Goal: Task Accomplishment & Management: Complete application form

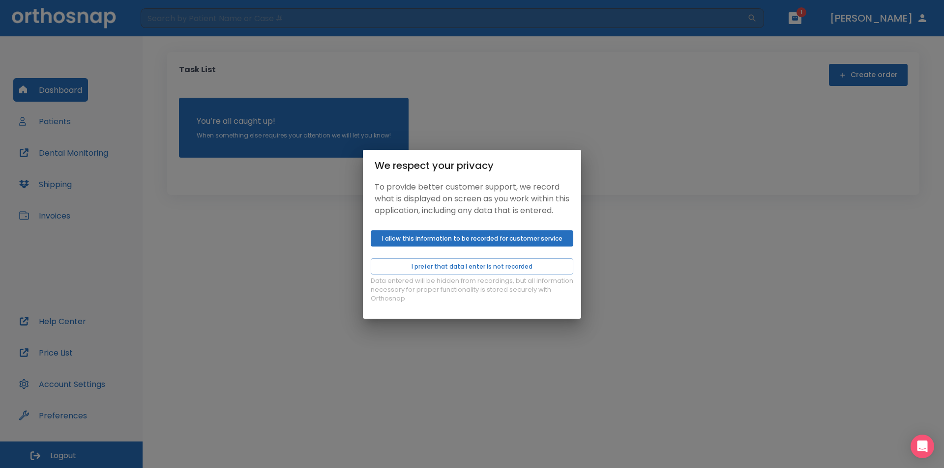
click at [477, 246] on button "I allow this information to be recorded for customer service" at bounding box center [472, 239] width 202 height 16
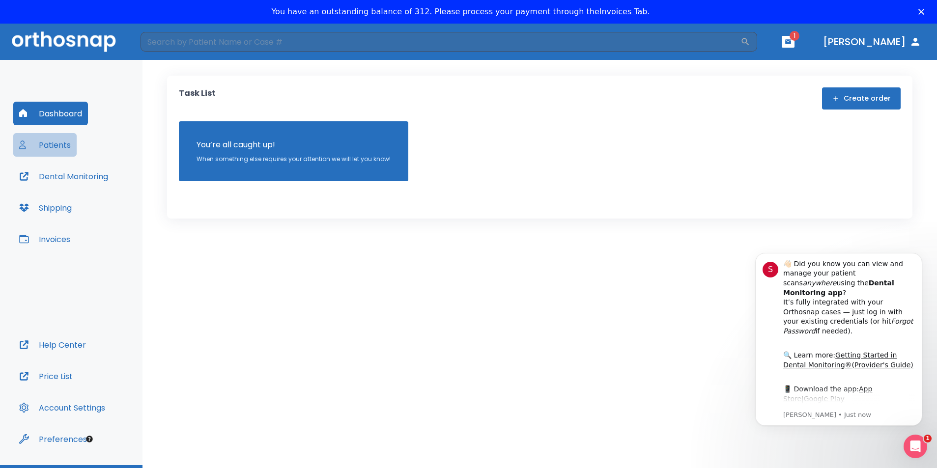
click at [65, 144] on button "Patients" at bounding box center [44, 145] width 63 height 24
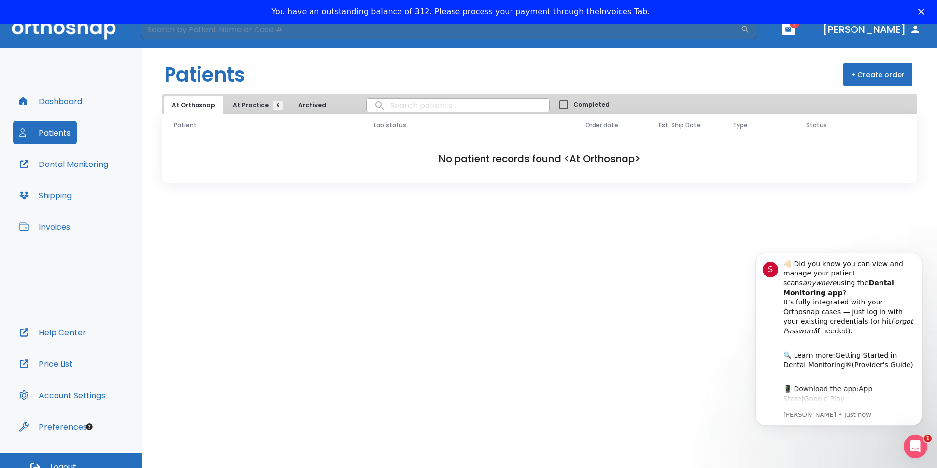
scroll to position [24, 0]
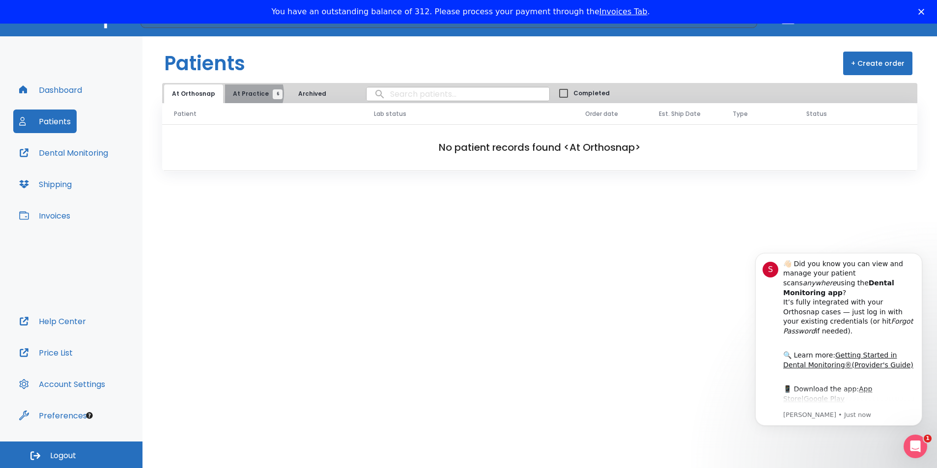
click at [246, 93] on span "At Practice 6" at bounding box center [255, 93] width 45 height 9
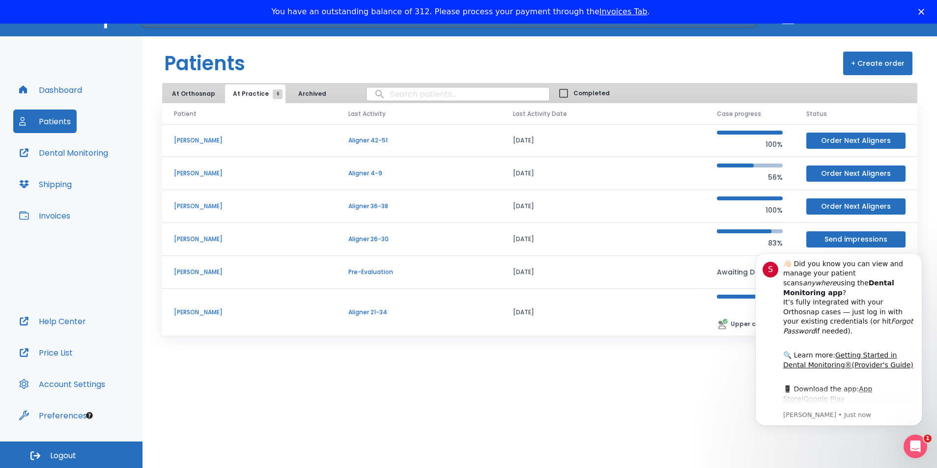
click at [651, 396] on div "Patients + Create order At Orthosnap At Practice 6 Archived Completed Patient L…" at bounding box center [540, 252] width 795 height 432
click at [917, 445] on icon "Open Intercom Messenger" at bounding box center [916, 447] width 16 height 16
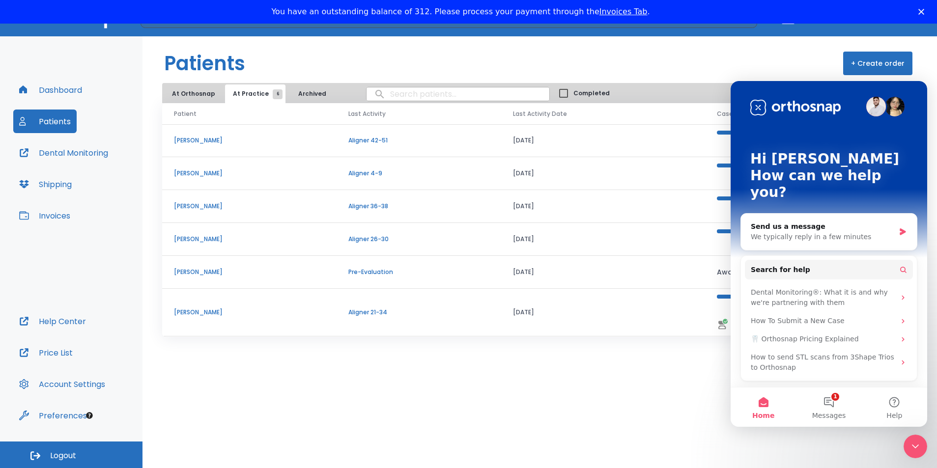
click at [501, 400] on div "Patients + Create order At Orthosnap At Practice 6 Archived Completed Patient L…" at bounding box center [540, 252] width 795 height 432
click at [626, 172] on td "07/27/22" at bounding box center [603, 173] width 204 height 33
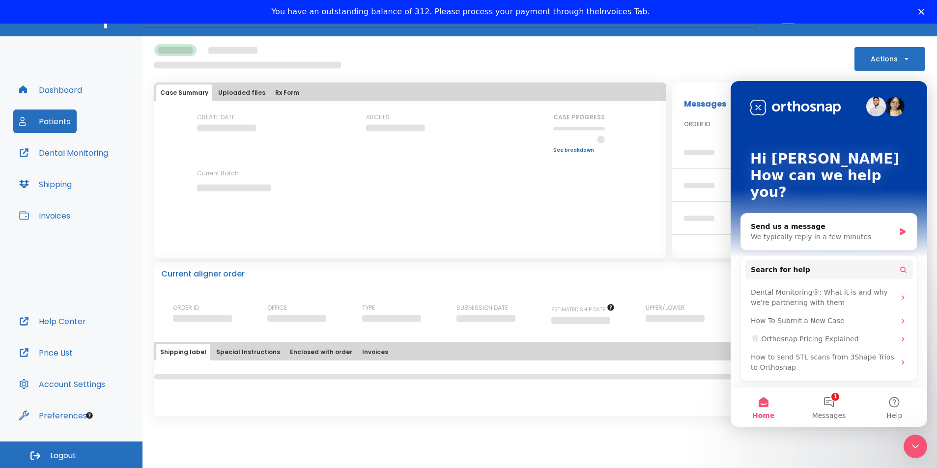
click at [916, 447] on icon "Close Intercom Messenger" at bounding box center [916, 447] width 12 height 12
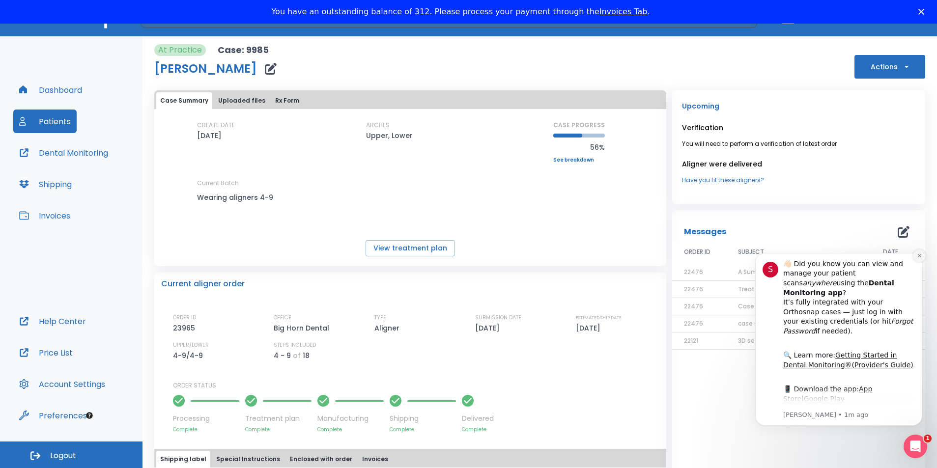
click at [919, 258] on icon "Dismiss notification" at bounding box center [919, 255] width 5 height 5
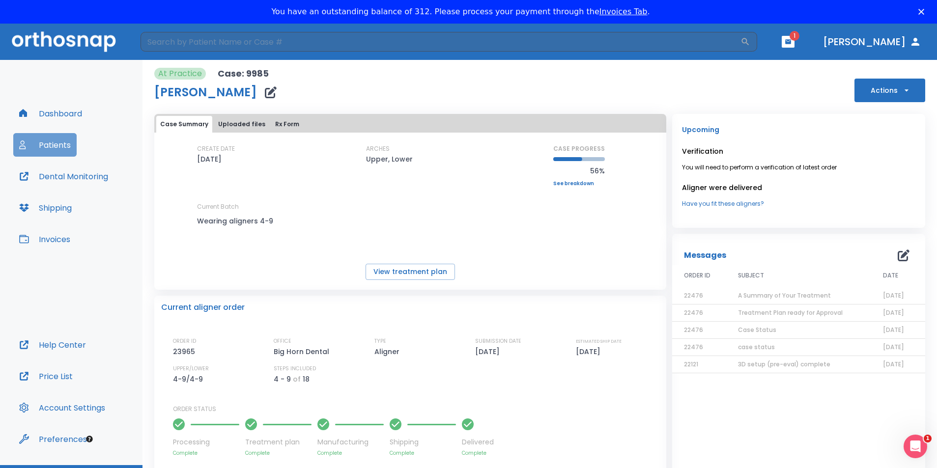
click at [54, 145] on button "Patients" at bounding box center [44, 145] width 63 height 24
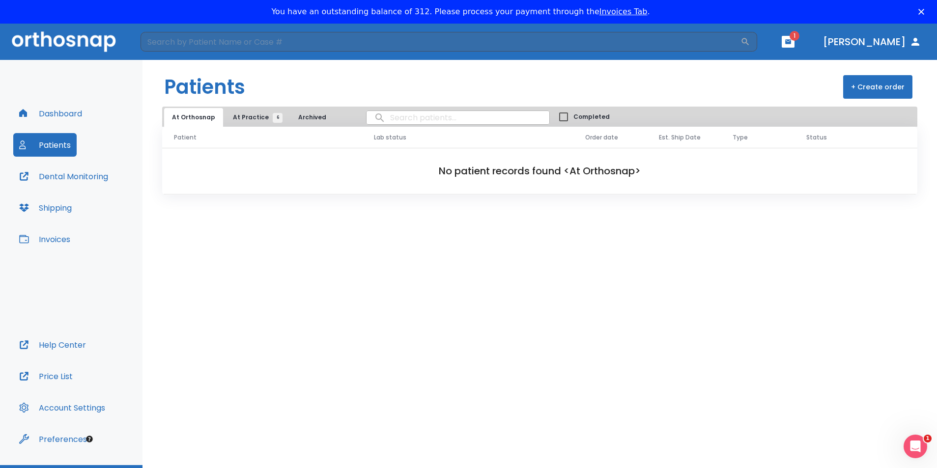
click at [240, 119] on span "At Practice 6" at bounding box center [255, 117] width 45 height 9
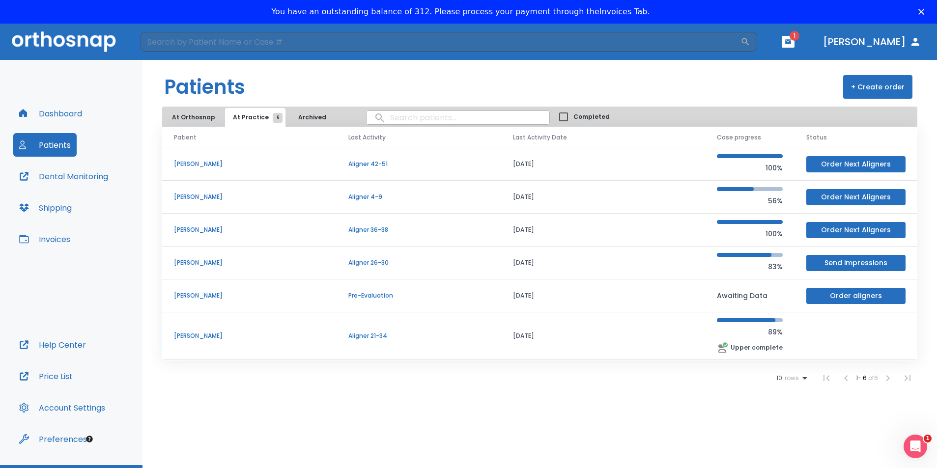
click at [199, 262] on p "[PERSON_NAME]" at bounding box center [249, 263] width 151 height 9
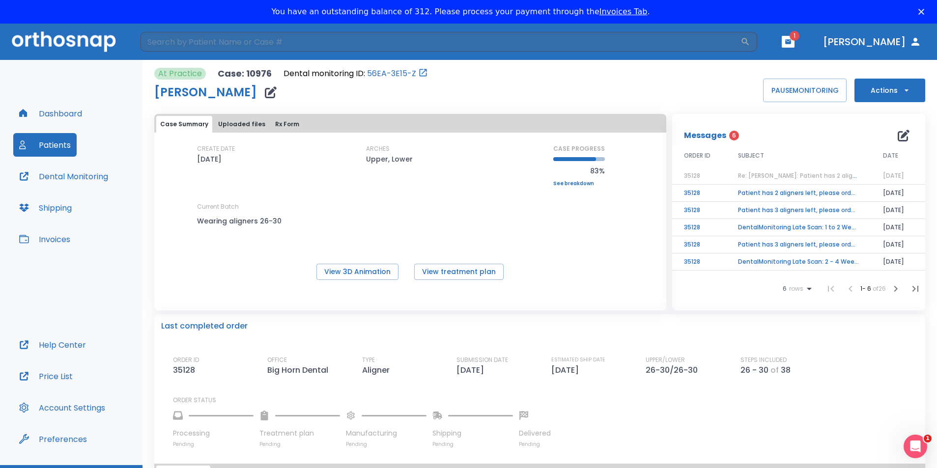
click at [777, 194] on td "Patient has 2 aligners left, please order next set!" at bounding box center [798, 193] width 145 height 17
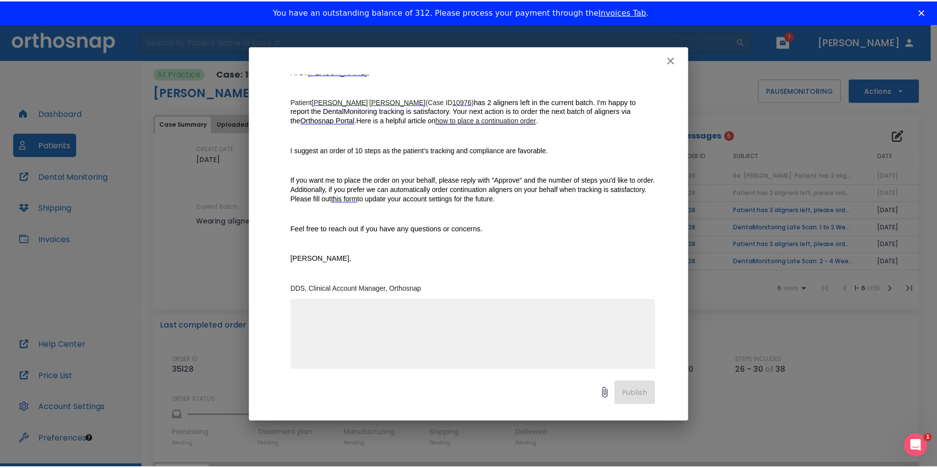
scroll to position [131, 0]
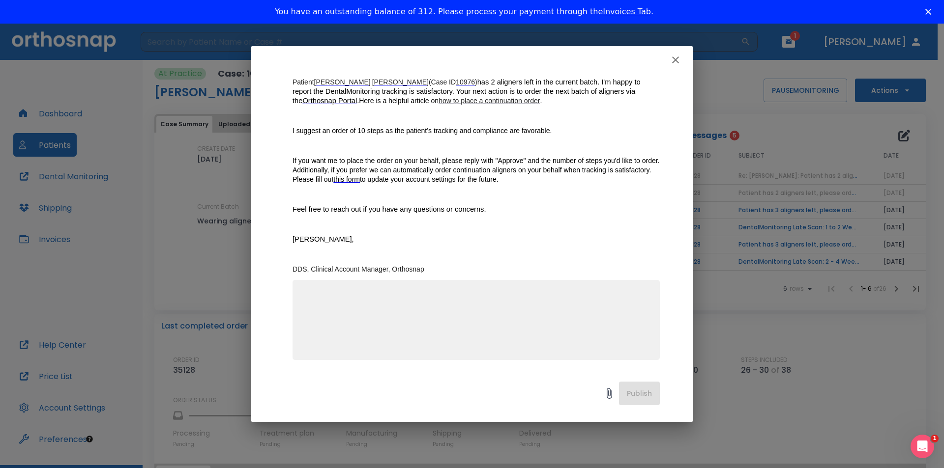
drag, startPoint x: 308, startPoint y: 317, endPoint x: 357, endPoint y: 314, distance: 48.8
click at [310, 317] on textarea at bounding box center [475, 324] width 355 height 68
click at [677, 58] on icon "button" at bounding box center [675, 60] width 12 height 12
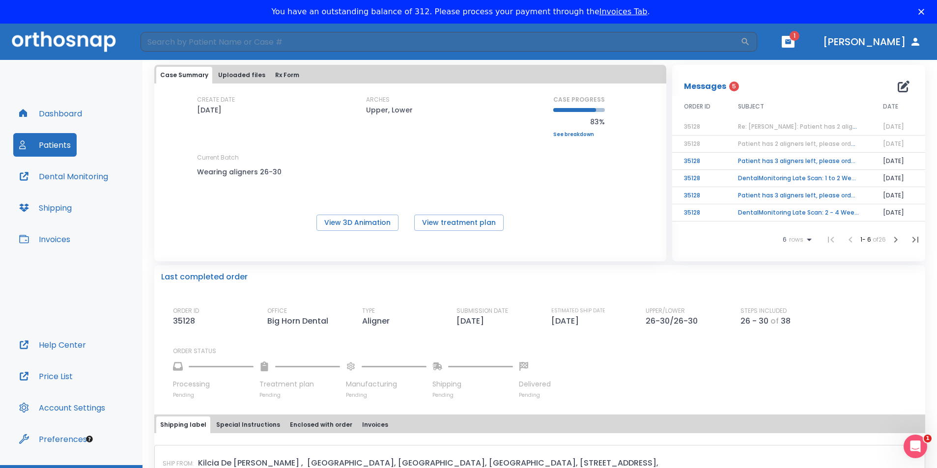
scroll to position [0, 0]
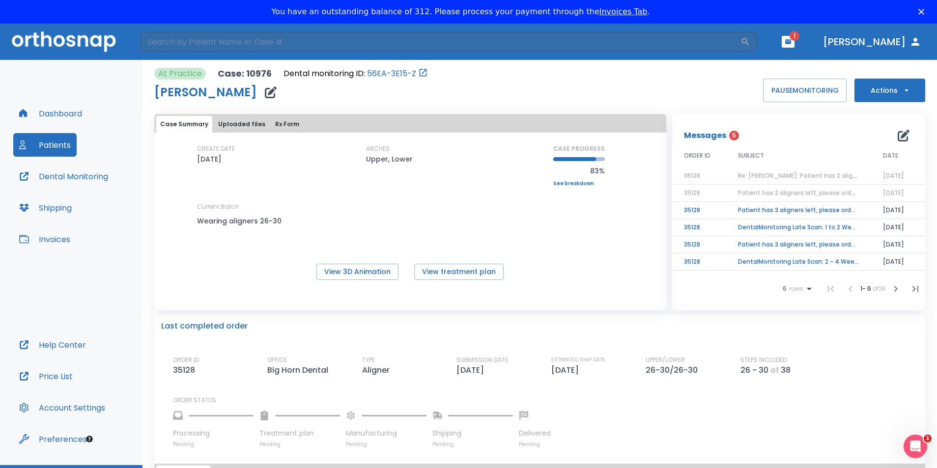
click at [449, 281] on div "Case Summary Uploaded files Rx Form CREATE DATE 11/11/22 ARCHES Upper, Lower CA…" at bounding box center [410, 202] width 512 height 176
click at [450, 271] on button "View treatment plan" at bounding box center [458, 272] width 89 height 16
click at [454, 274] on button "View treatment plan" at bounding box center [458, 272] width 89 height 16
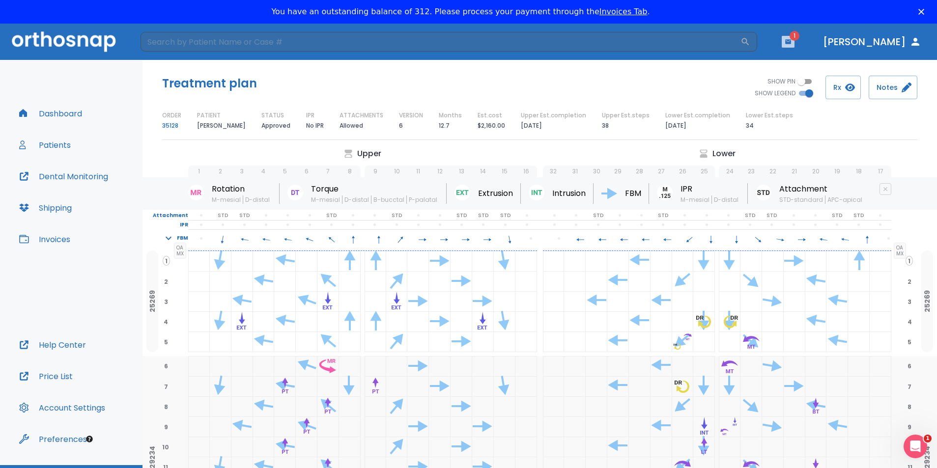
click at [792, 41] on icon "button" at bounding box center [788, 41] width 7 height 7
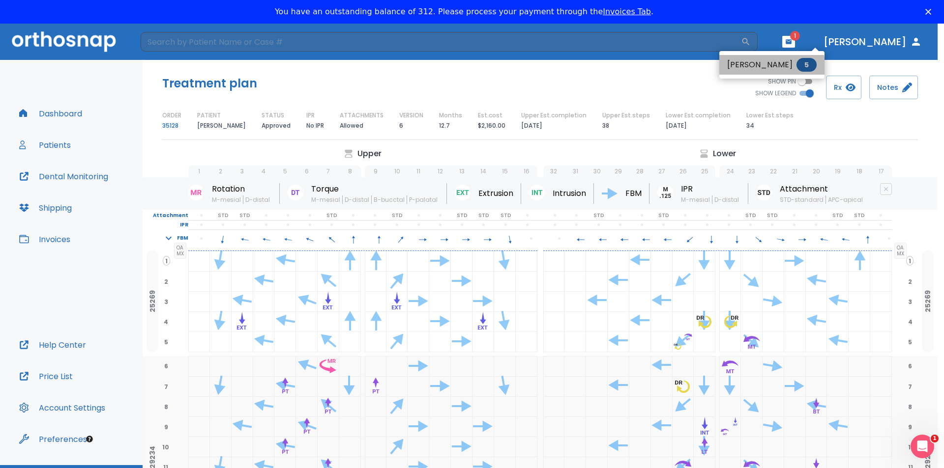
click at [768, 68] on li "[PERSON_NAME] 5" at bounding box center [771, 65] width 105 height 20
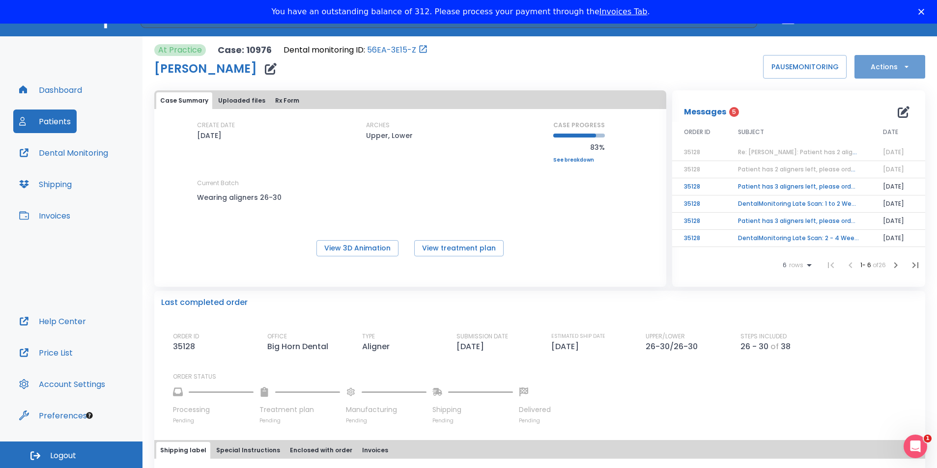
click at [902, 70] on icon "button" at bounding box center [907, 67] width 10 height 10
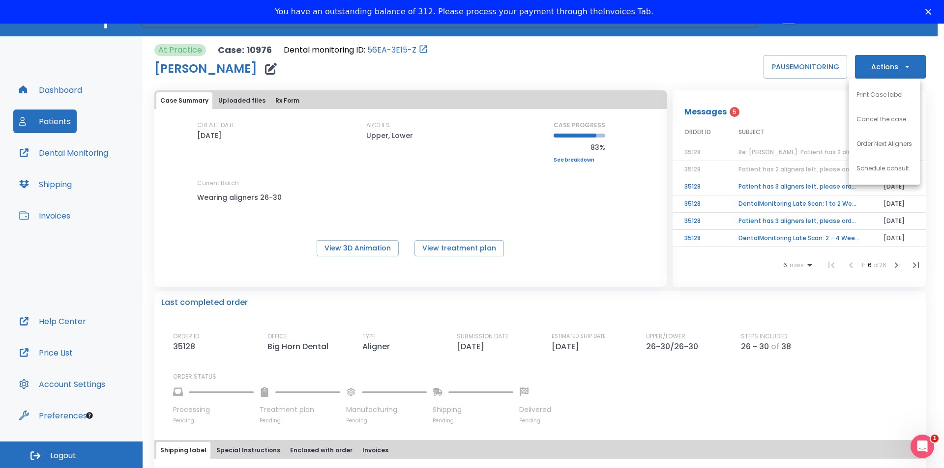
click at [888, 144] on p "Order Next Aligners" at bounding box center [884, 144] width 56 height 9
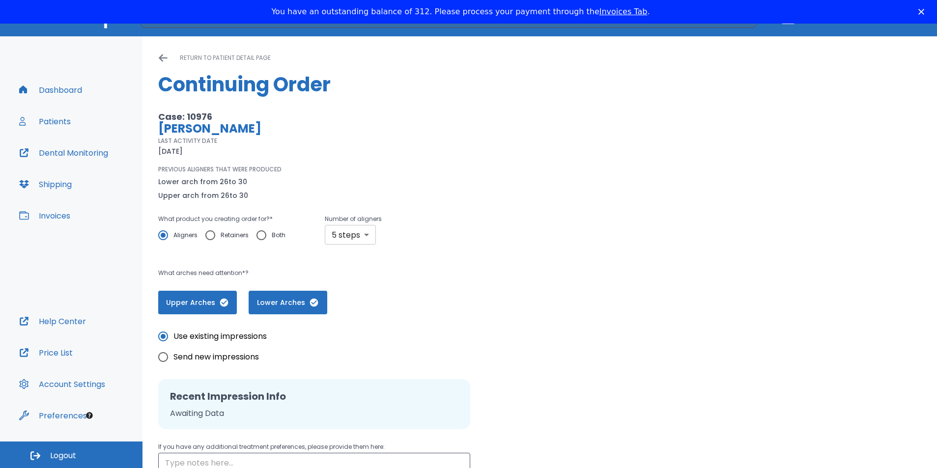
click at [367, 167] on div "PREVIOUS ALIGNERS THAT WERE PRODUCED Lower arch from 26 to 30 Upper arch from 2…" at bounding box center [380, 183] width 445 height 36
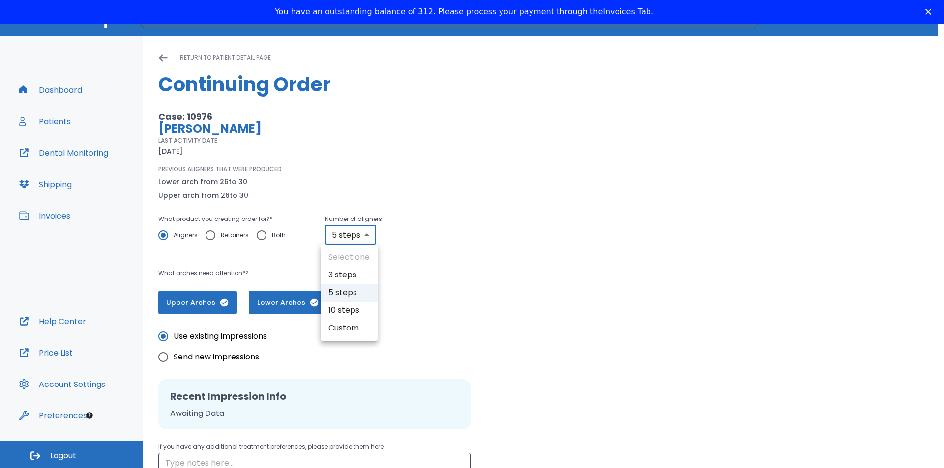
click at [366, 231] on body "​ 1 [PERSON_NAME] Dashboard Patients Dental Monitoring Shipping Invoices Help C…" at bounding box center [472, 234] width 944 height 468
click at [355, 332] on li "Custom" at bounding box center [348, 328] width 57 height 18
type input "custom"
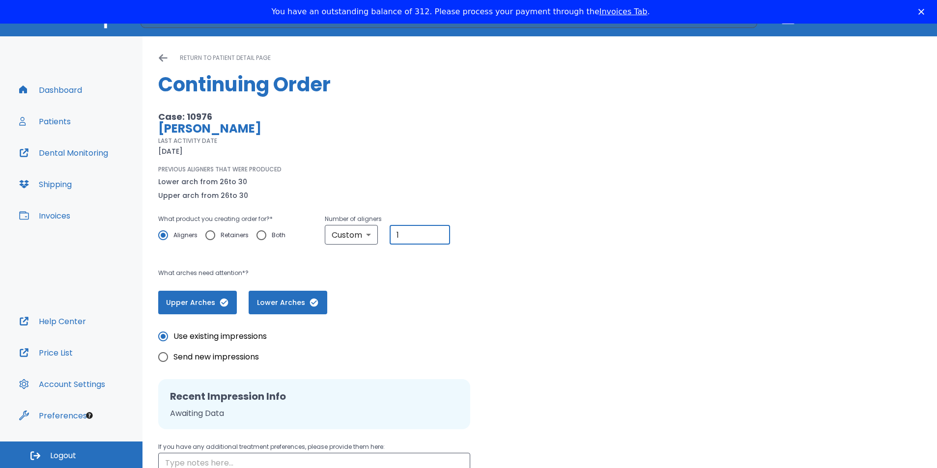
click at [437, 238] on input "1" at bounding box center [420, 235] width 60 height 20
click at [438, 233] on input "2" at bounding box center [420, 235] width 60 height 20
click at [438, 233] on input "3" at bounding box center [420, 235] width 60 height 20
click at [438, 233] on input "4" at bounding box center [420, 235] width 60 height 20
click at [438, 233] on input "5" at bounding box center [420, 235] width 60 height 20
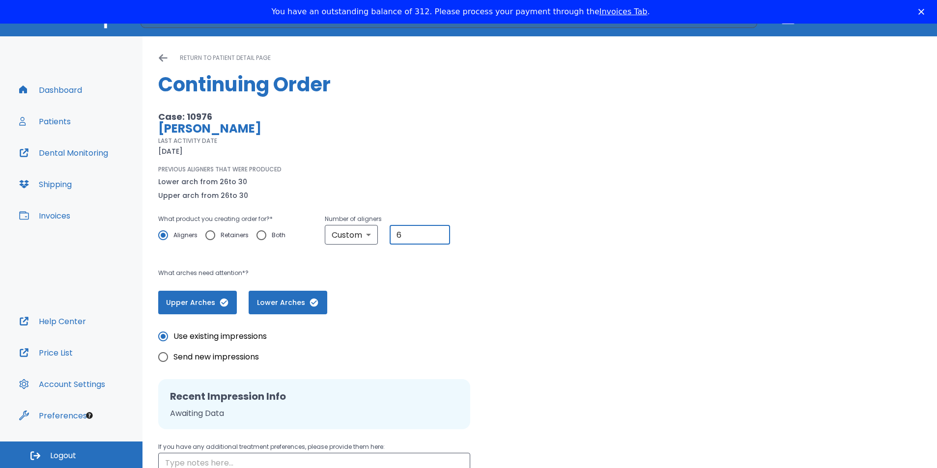
click at [438, 233] on input "6" at bounding box center [420, 235] width 60 height 20
click at [438, 233] on input "7" at bounding box center [420, 235] width 60 height 20
type input "8"
click at [438, 233] on input "8" at bounding box center [420, 235] width 60 height 20
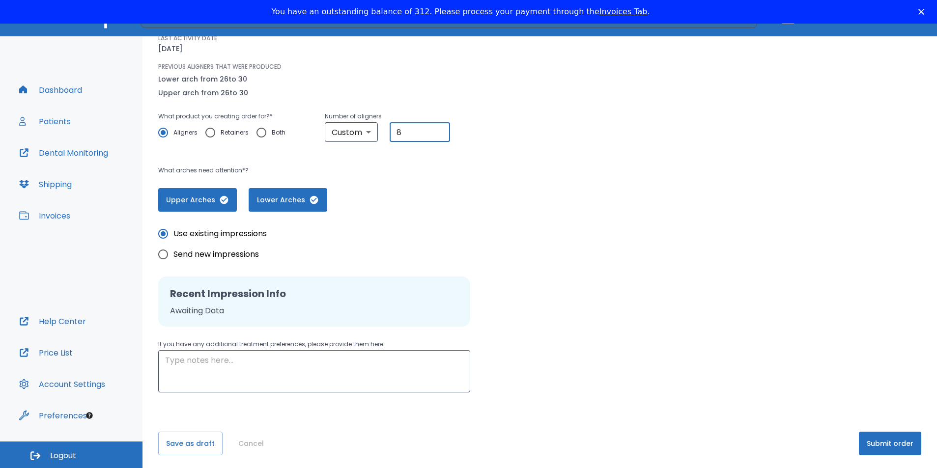
scroll to position [106, 0]
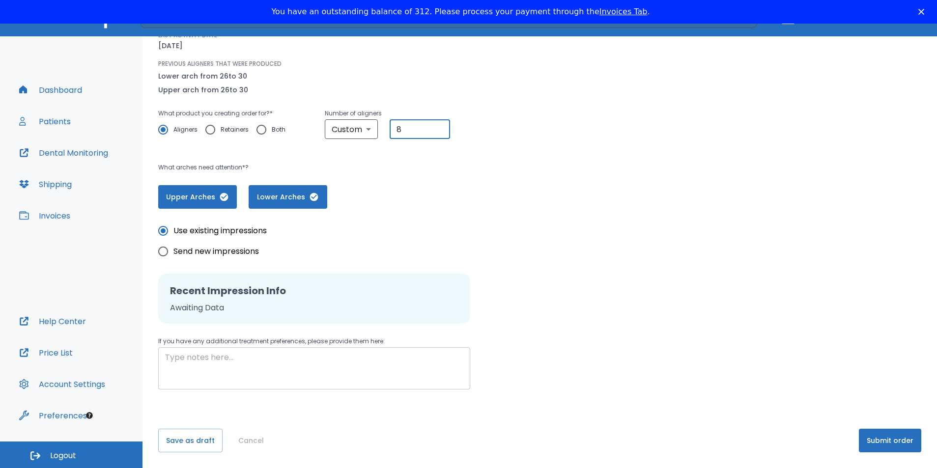
click at [168, 357] on textarea at bounding box center [314, 369] width 298 height 34
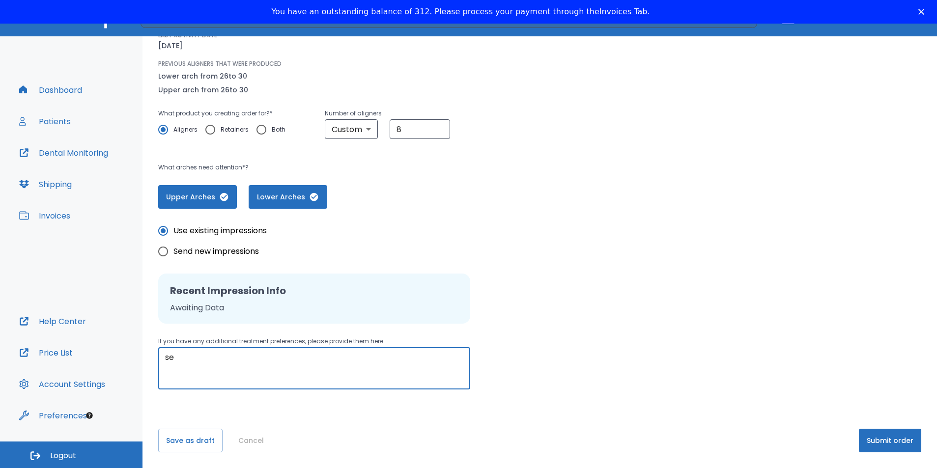
type textarea "s"
click at [208, 356] on textarea "send reminder of aligners 8 upper and 4 lower" at bounding box center [314, 369] width 298 height 34
click at [374, 359] on textarea "send remaining of aligners 8 upper and 4 lower" at bounding box center [314, 369] width 298 height 34
click at [457, 361] on textarea "send remaining of aligners 8 upper and 4 lower as per treatment plan thank you." at bounding box center [314, 369] width 298 height 34
type textarea "send remaining of aligners 8 upper and 4 lower as per treatment plan. thank you."
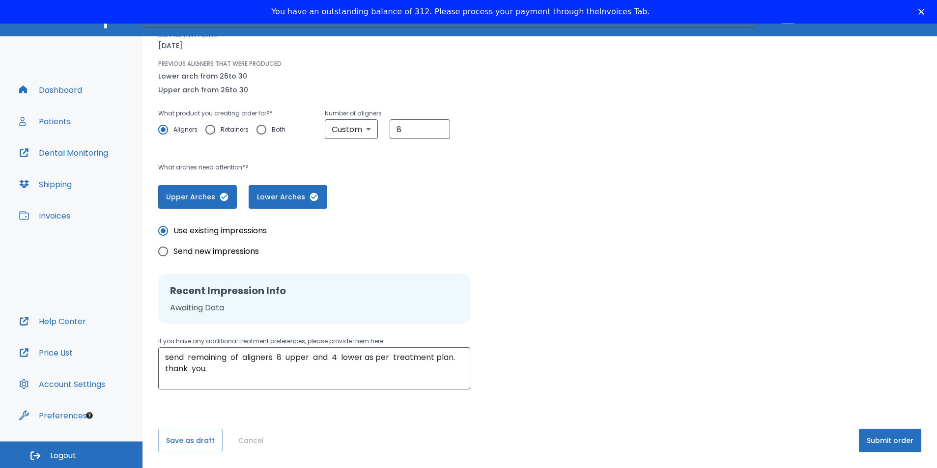
click at [327, 438] on div "Save as draft Cancel Submit order" at bounding box center [539, 441] width 763 height 24
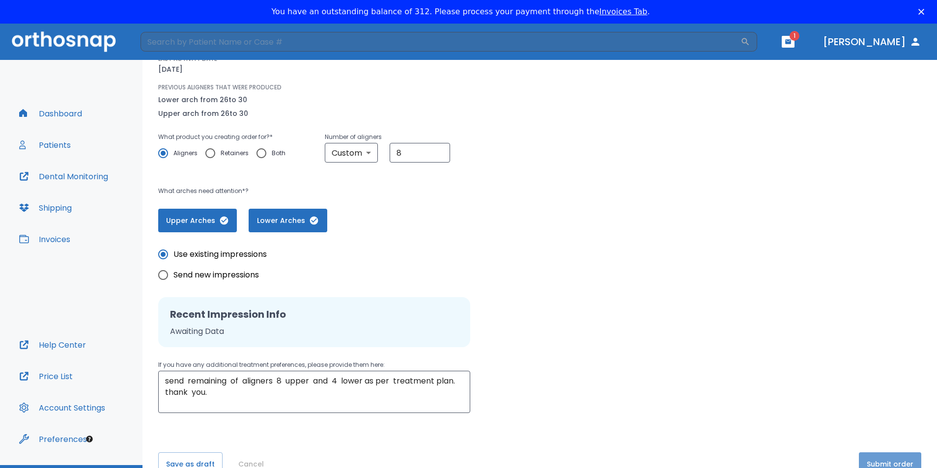
click at [889, 456] on button "Submit order" at bounding box center [890, 465] width 62 height 24
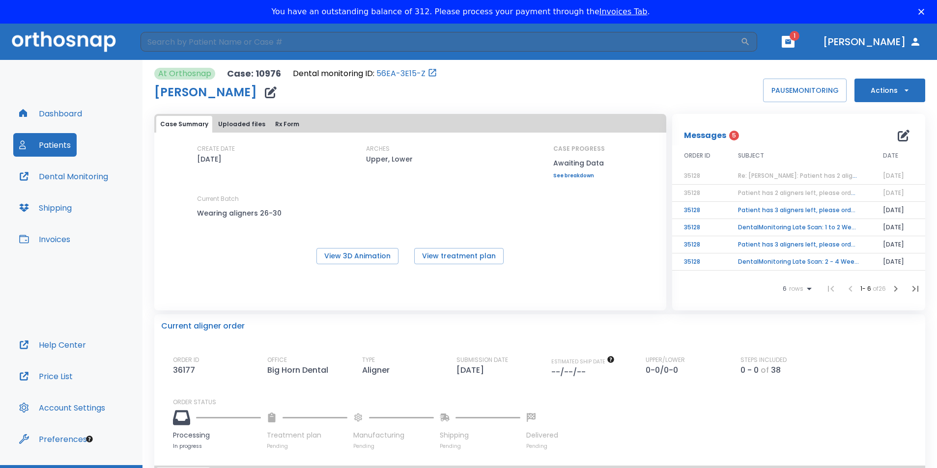
click at [750, 207] on td "Patient has 3 aligners left, please order next set!" at bounding box center [798, 210] width 145 height 17
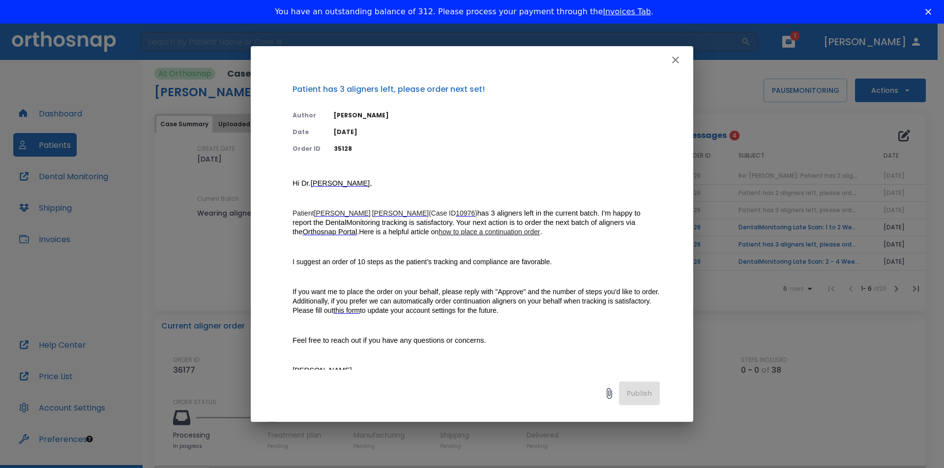
click at [672, 57] on icon "button" at bounding box center [675, 60] width 12 height 12
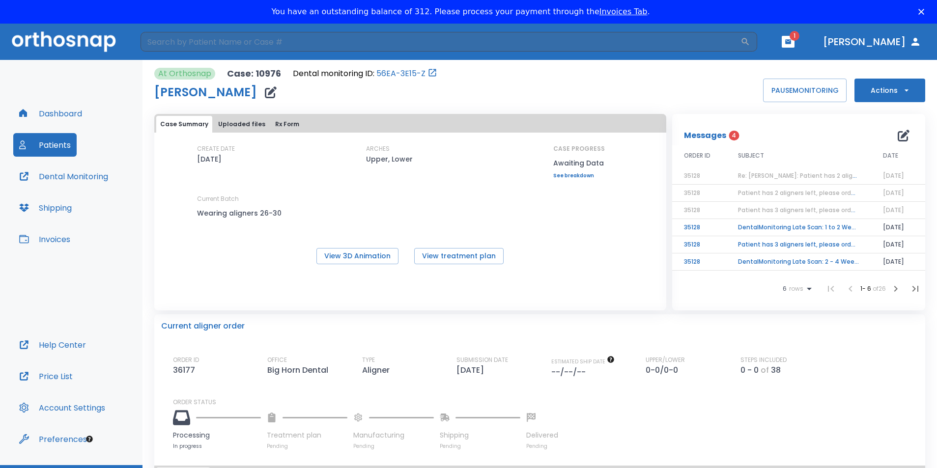
click at [763, 228] on td "DentalMonitoring Late Scan: 1 to 2 Weeks Notification" at bounding box center [798, 227] width 145 height 17
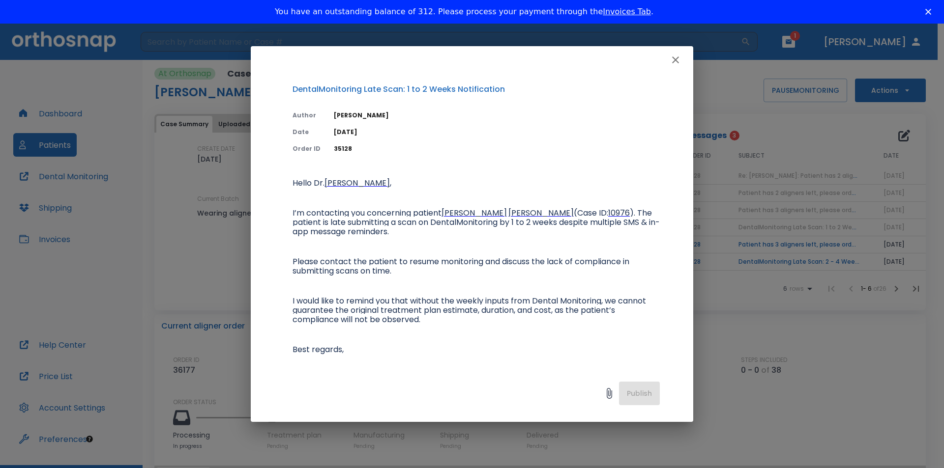
click at [675, 62] on icon "button" at bounding box center [675, 60] width 12 height 12
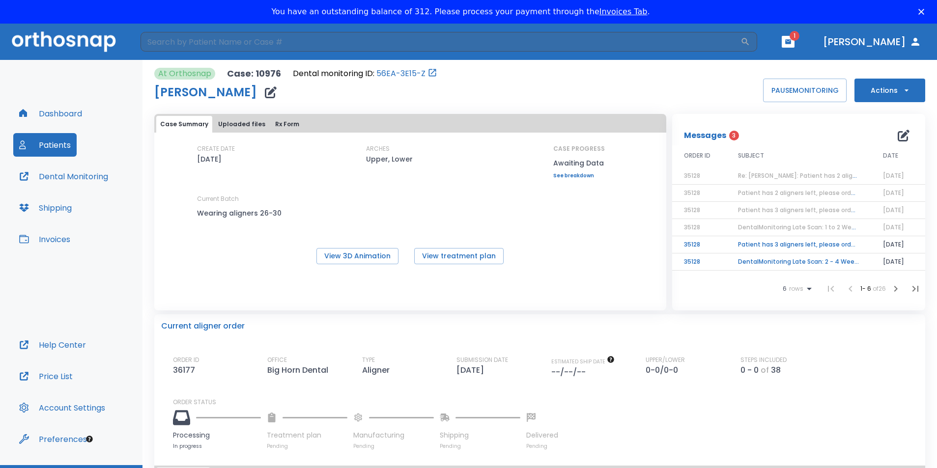
click at [785, 247] on td "Patient has 3 aligners left, please order next set!" at bounding box center [798, 244] width 145 height 17
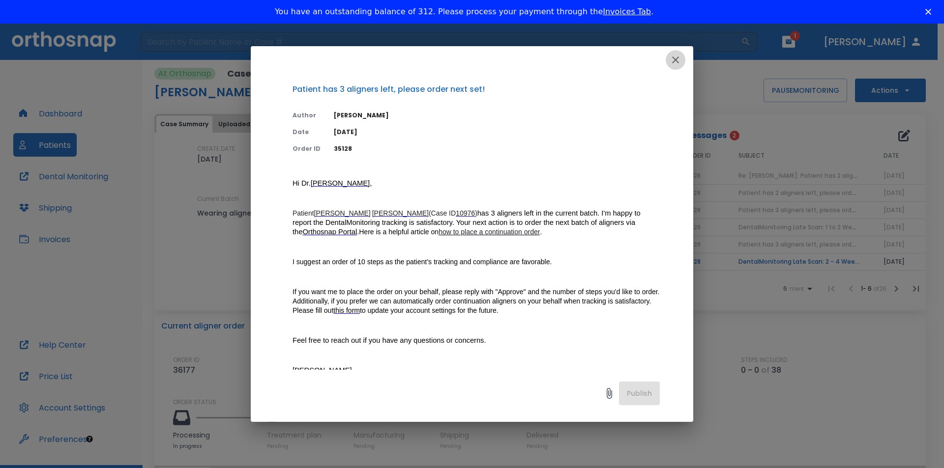
drag, startPoint x: 671, startPoint y: 62, endPoint x: 691, endPoint y: 71, distance: 21.6
click at [671, 63] on icon "button" at bounding box center [675, 60] width 12 height 12
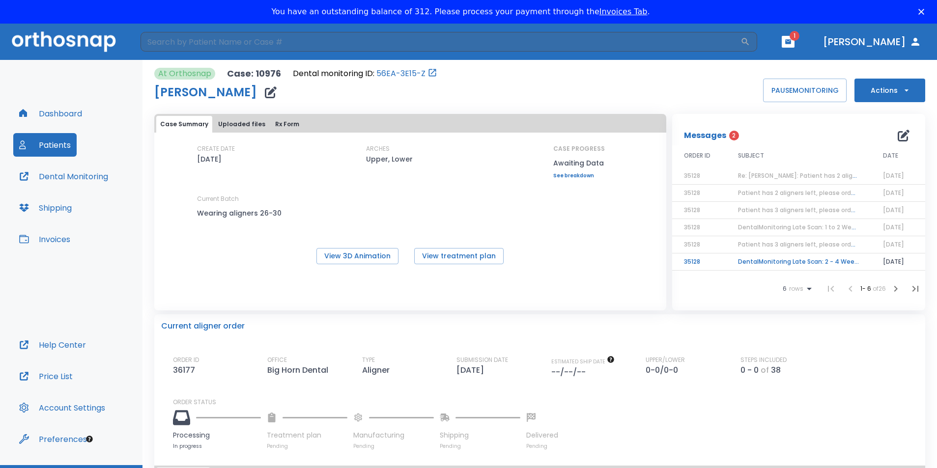
click at [766, 255] on td "DentalMonitoring Late Scan: 2 - 4 Weeks Notification" at bounding box center [798, 262] width 145 height 17
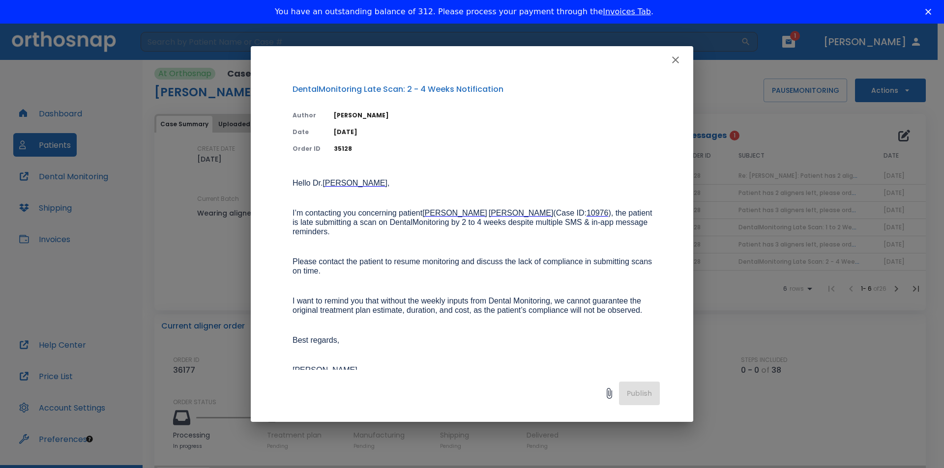
click at [671, 58] on icon "button" at bounding box center [675, 60] width 12 height 12
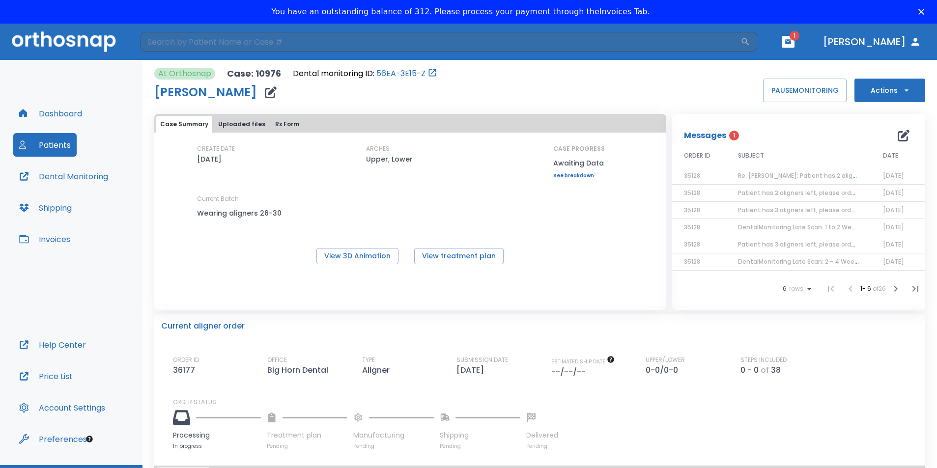
click at [85, 175] on button "Dental Monitoring" at bounding box center [63, 177] width 101 height 24
click at [795, 46] on button "button" at bounding box center [788, 42] width 13 height 12
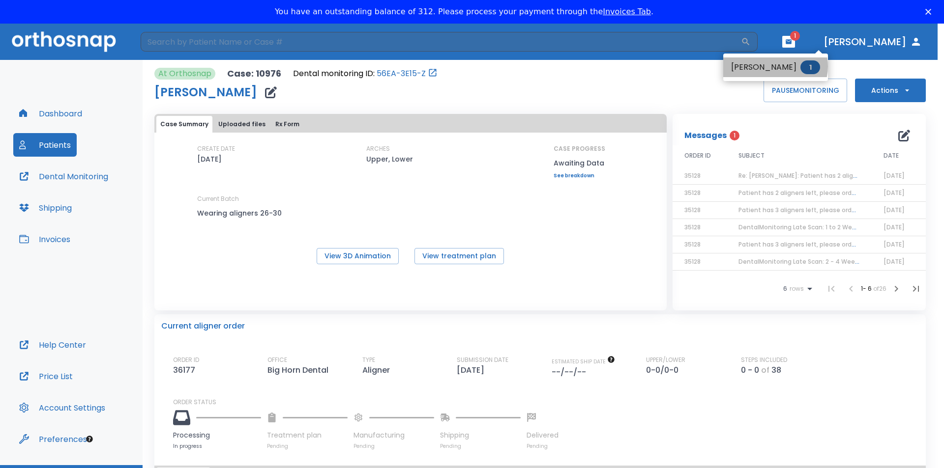
click at [775, 66] on li "[PERSON_NAME] 1" at bounding box center [775, 68] width 105 height 20
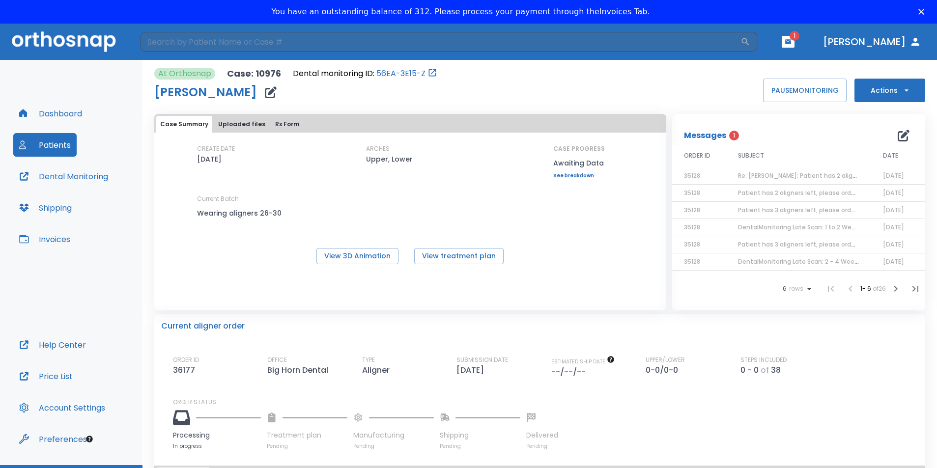
click at [732, 133] on span "1" at bounding box center [734, 136] width 10 height 10
click at [729, 135] on span "1" at bounding box center [734, 136] width 10 height 10
click at [891, 288] on icon "button" at bounding box center [896, 289] width 12 height 12
click at [741, 175] on td "DentalMonitoring Late Scan: 1 to 2 Weeks Notification" at bounding box center [798, 176] width 145 height 17
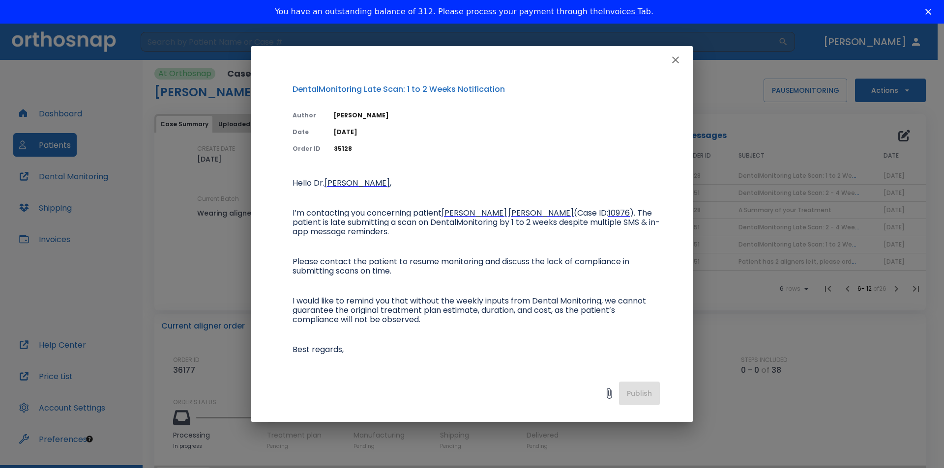
click at [677, 58] on icon "button" at bounding box center [675, 60] width 7 height 7
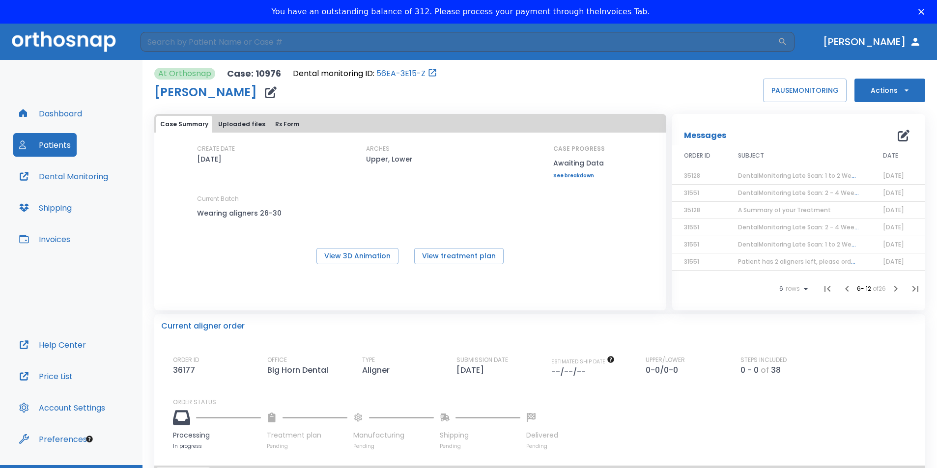
click at [479, 95] on div "At Orthosnap Case: 10976 Dental monitoring ID: 56EA-3E15-Z [PERSON_NAME] PAUSE …" at bounding box center [539, 85] width 771 height 34
click at [45, 243] on button "Invoices" at bounding box center [44, 240] width 63 height 24
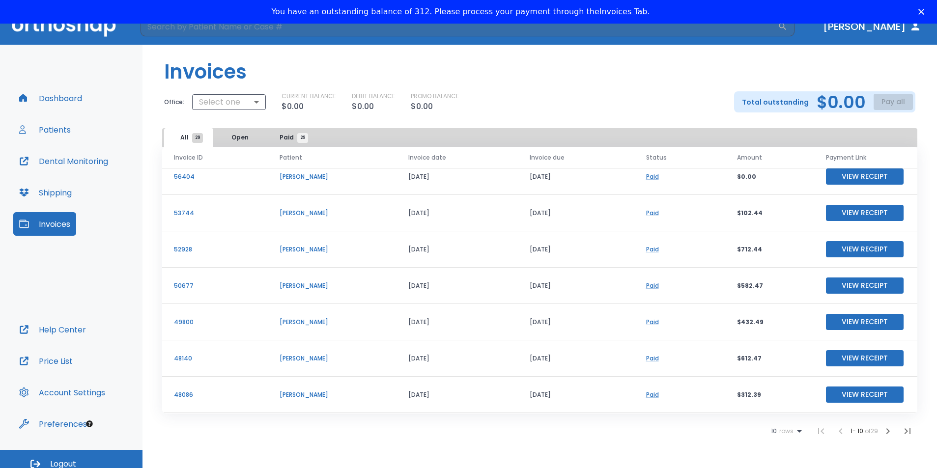
scroll to position [24, 0]
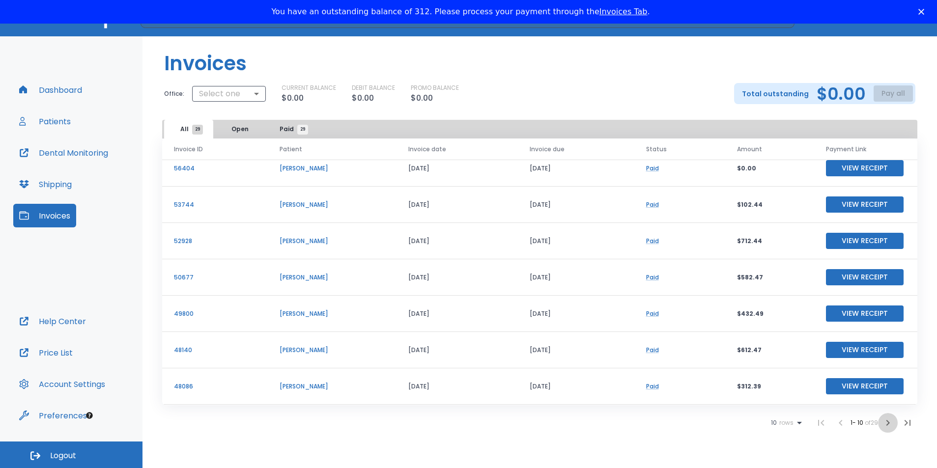
click at [887, 421] on icon "button" at bounding box center [888, 423] width 12 height 12
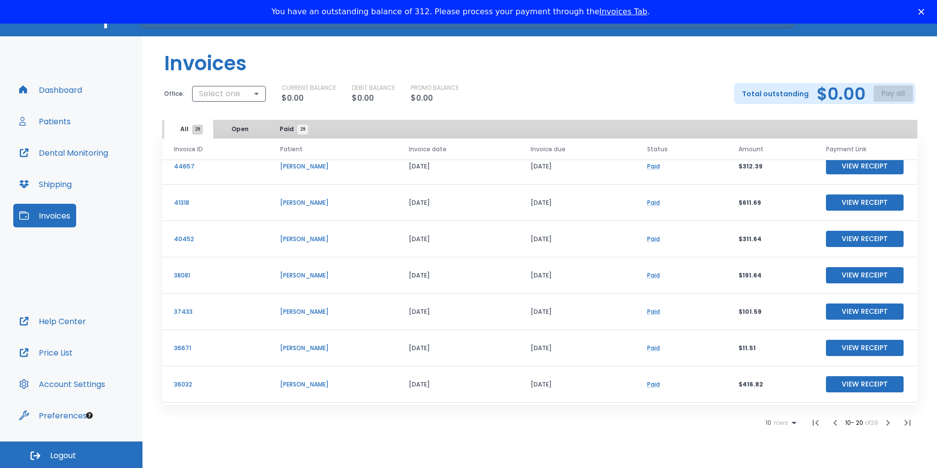
scroll to position [118, 0]
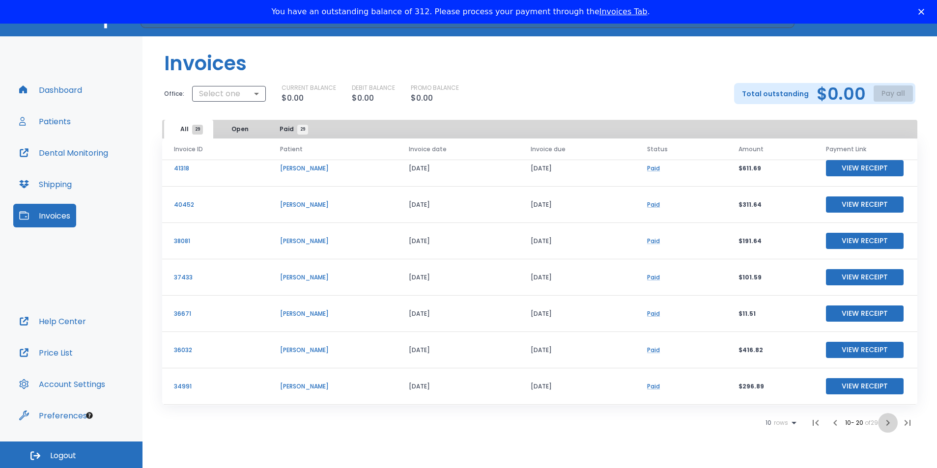
click at [888, 423] on icon "button" at bounding box center [888, 423] width 12 height 12
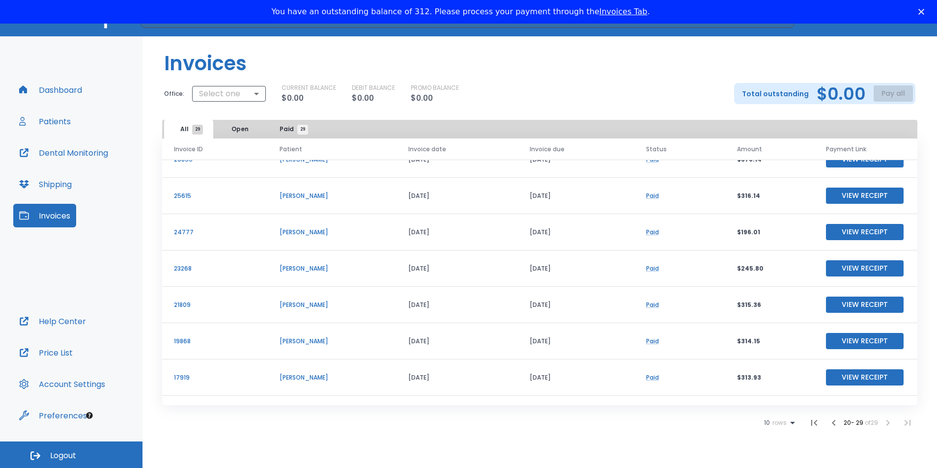
scroll to position [82, 0]
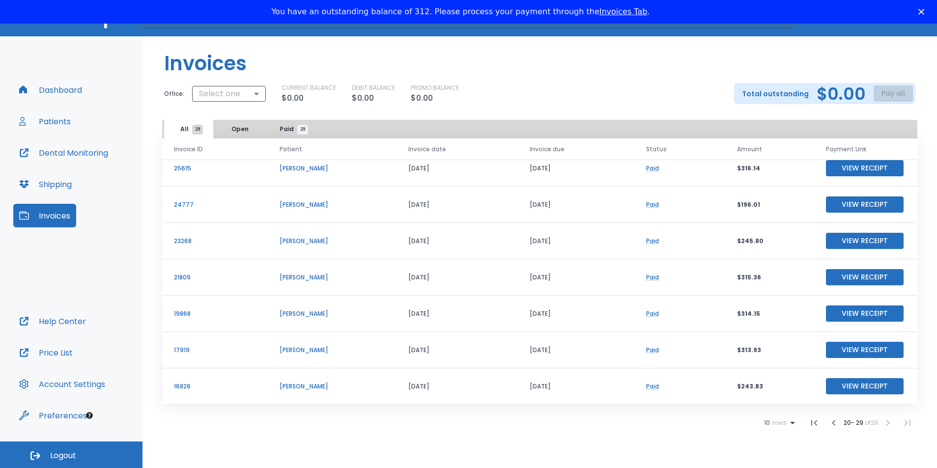
click at [790, 423] on icon at bounding box center [792, 423] width 5 height 2
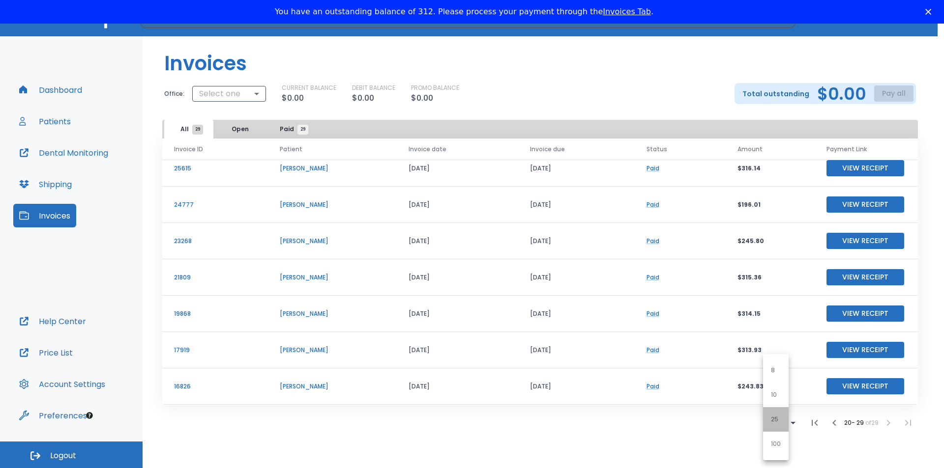
click at [779, 422] on li "25" at bounding box center [776, 419] width 26 height 25
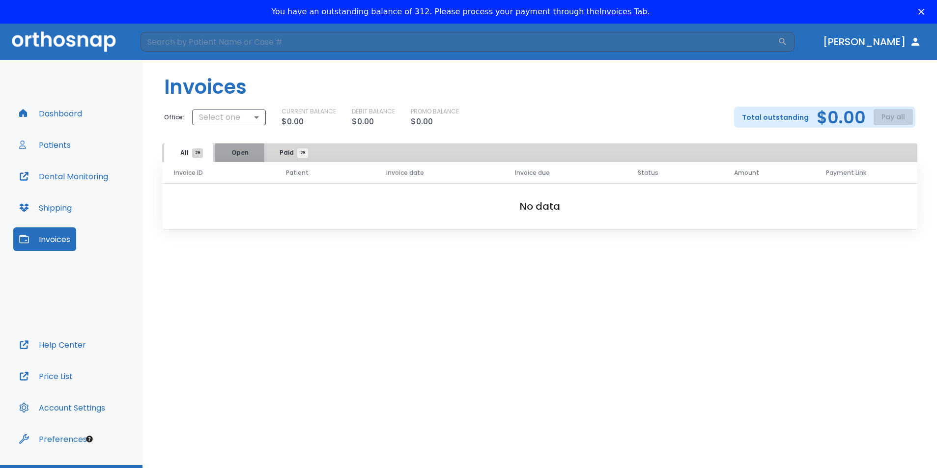
click at [240, 153] on button "Open" at bounding box center [239, 153] width 49 height 19
drag, startPoint x: 285, startPoint y: 155, endPoint x: 277, endPoint y: 156, distance: 7.5
click at [285, 156] on span "Paid 29" at bounding box center [291, 152] width 23 height 9
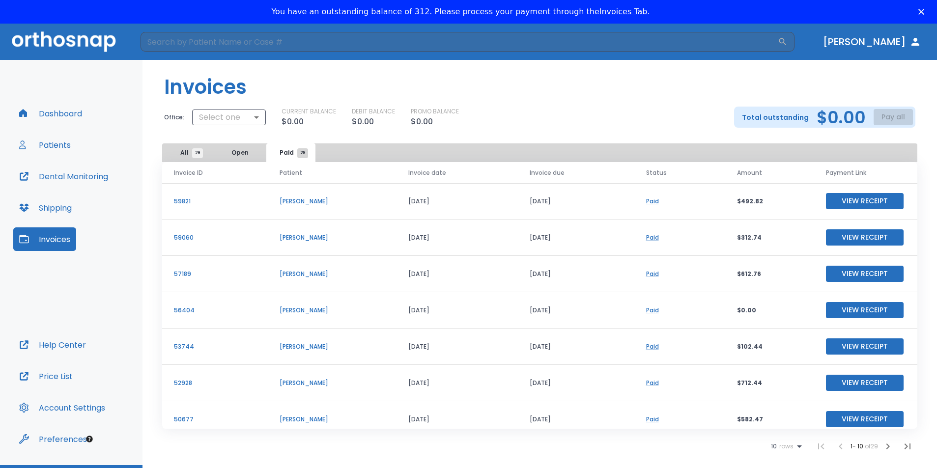
click at [315, 202] on p "[PERSON_NAME]" at bounding box center [332, 201] width 105 height 9
click at [310, 200] on p "[PERSON_NAME]" at bounding box center [332, 201] width 105 height 9
click at [294, 200] on p "[PERSON_NAME]" at bounding box center [332, 201] width 105 height 9
click at [68, 149] on button "Patients" at bounding box center [44, 145] width 63 height 24
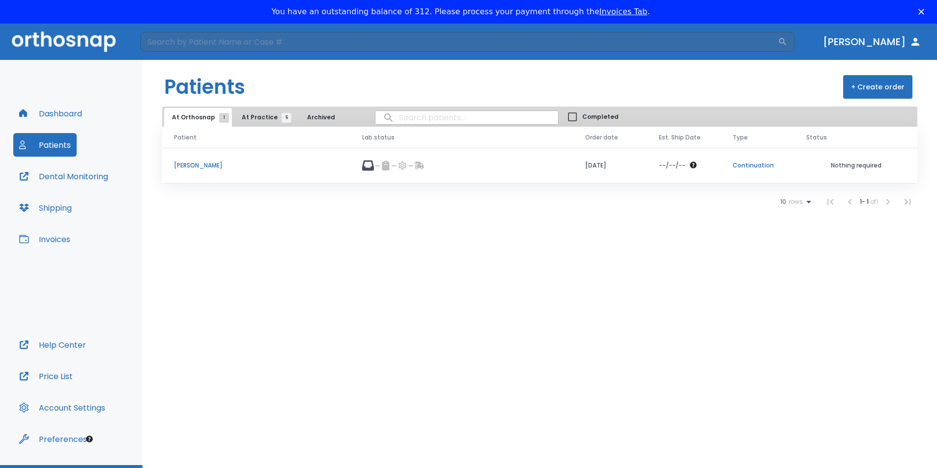
click at [198, 115] on span "At Orthosnap 1" at bounding box center [198, 117] width 52 height 9
click at [195, 165] on p "[PERSON_NAME]" at bounding box center [256, 165] width 165 height 9
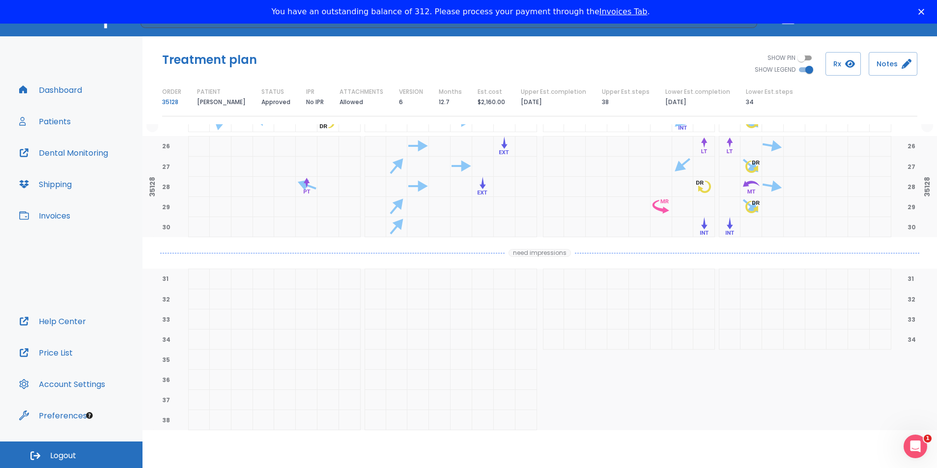
scroll to position [610, 0]
